Goal: Navigation & Orientation: Find specific page/section

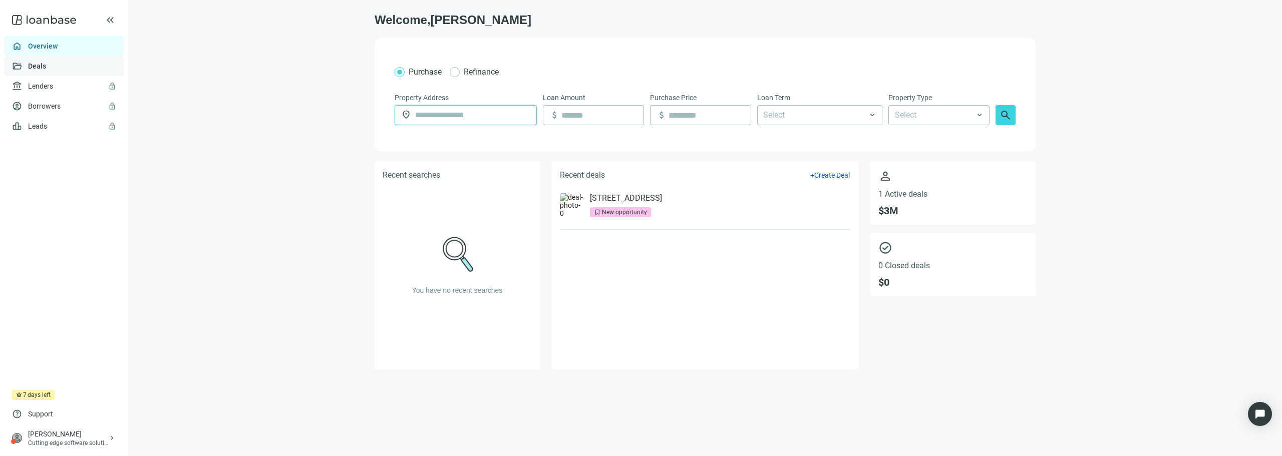
click at [44, 70] on link "Deals" at bounding box center [37, 66] width 18 height 8
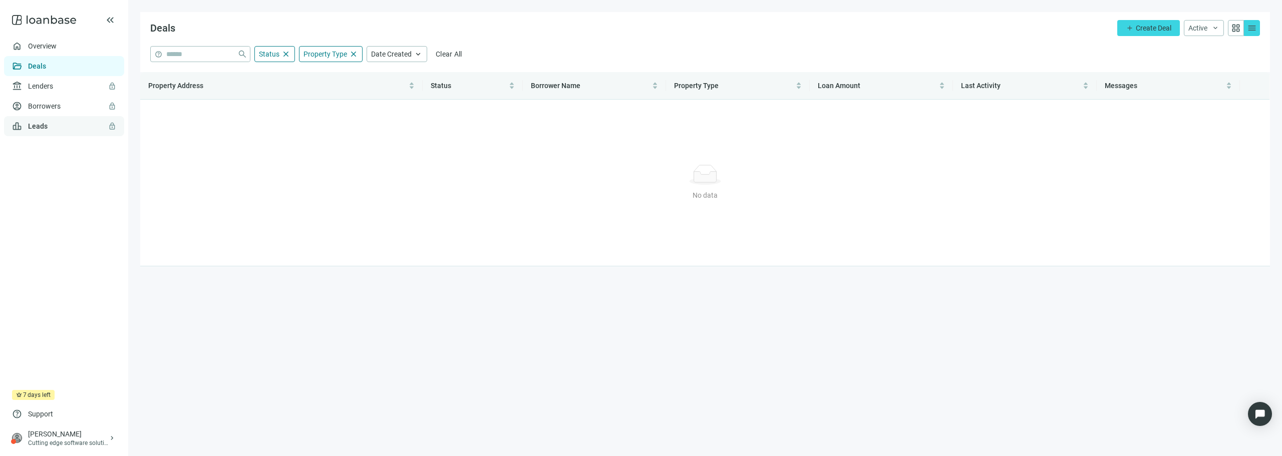
click at [48, 126] on link "Leads lock" at bounding box center [38, 126] width 20 height 8
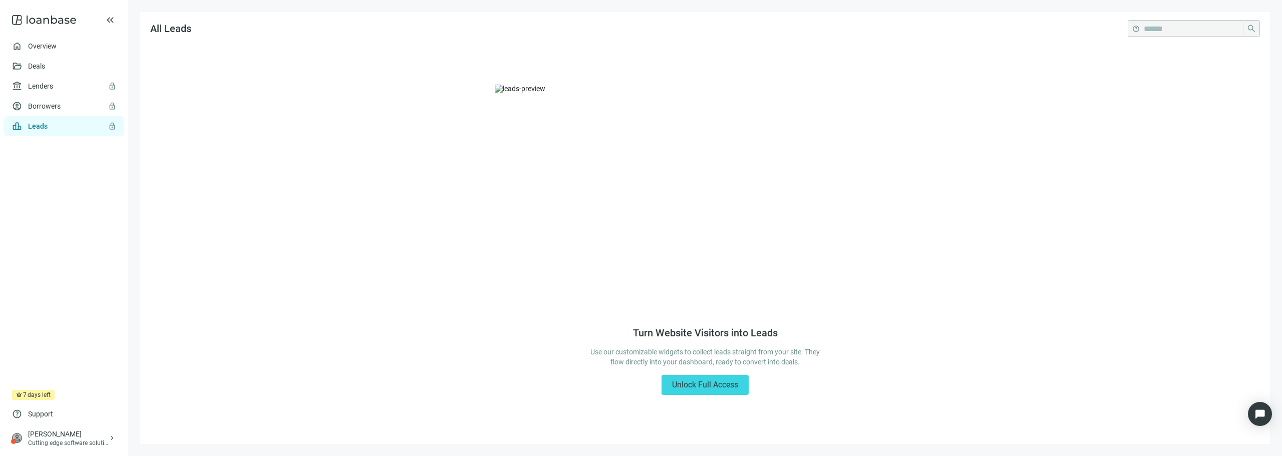
click at [55, 17] on icon at bounding box center [44, 20] width 64 height 20
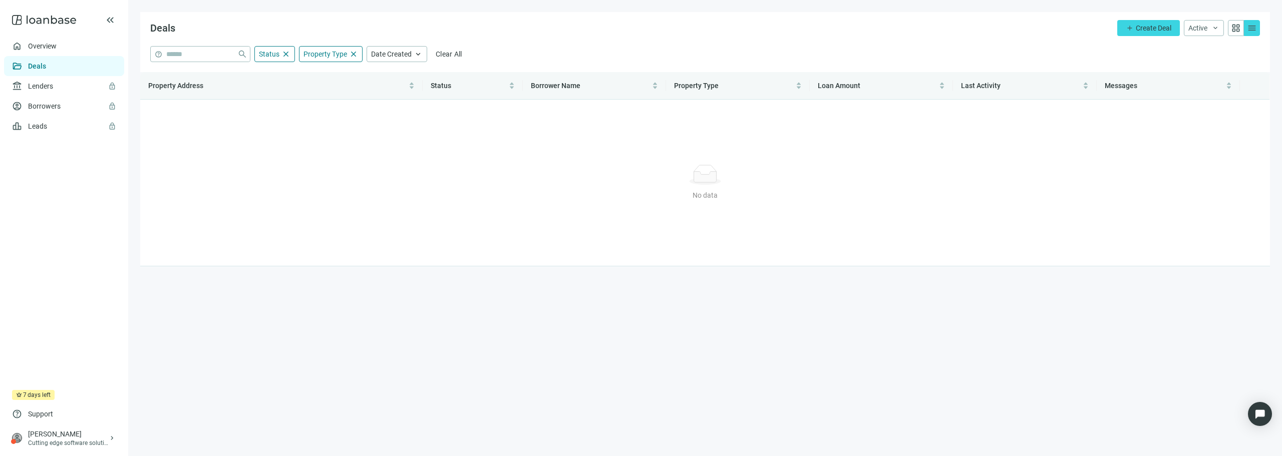
click at [103, 23] on div "keyboard_double_arrow_left" at bounding box center [64, 20] width 128 height 32
click at [117, 23] on div "keyboard_double_arrow_left" at bounding box center [64, 20] width 128 height 32
click at [106, 20] on span "keyboard_double_arrow_left" at bounding box center [110, 20] width 12 height 12
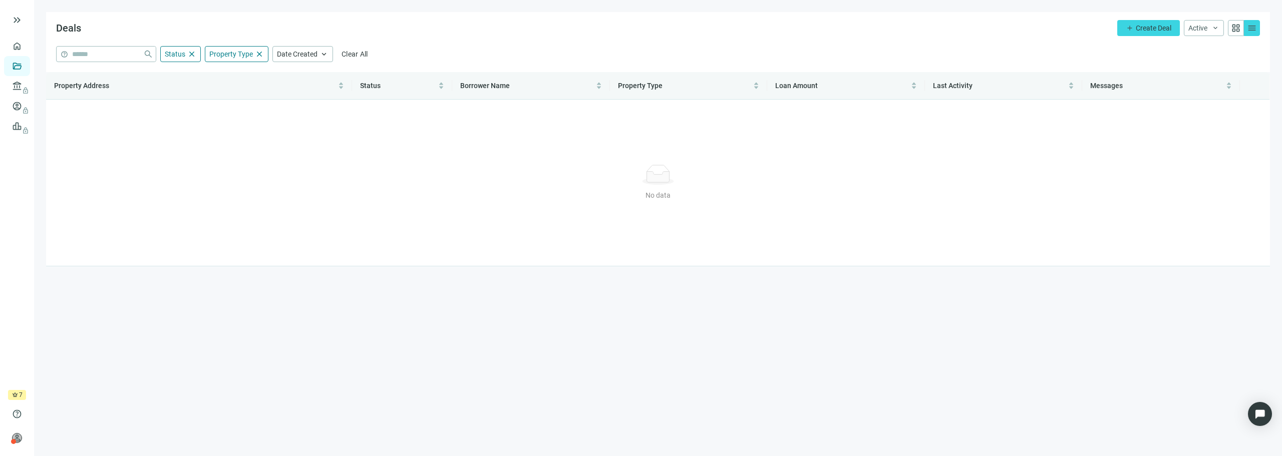
click at [73, 24] on div at bounding box center [43, 20] width 64 height 20
click at [25, 47] on link "Overview" at bounding box center [40, 46] width 30 height 8
